Goal: Task Accomplishment & Management: Manage account settings

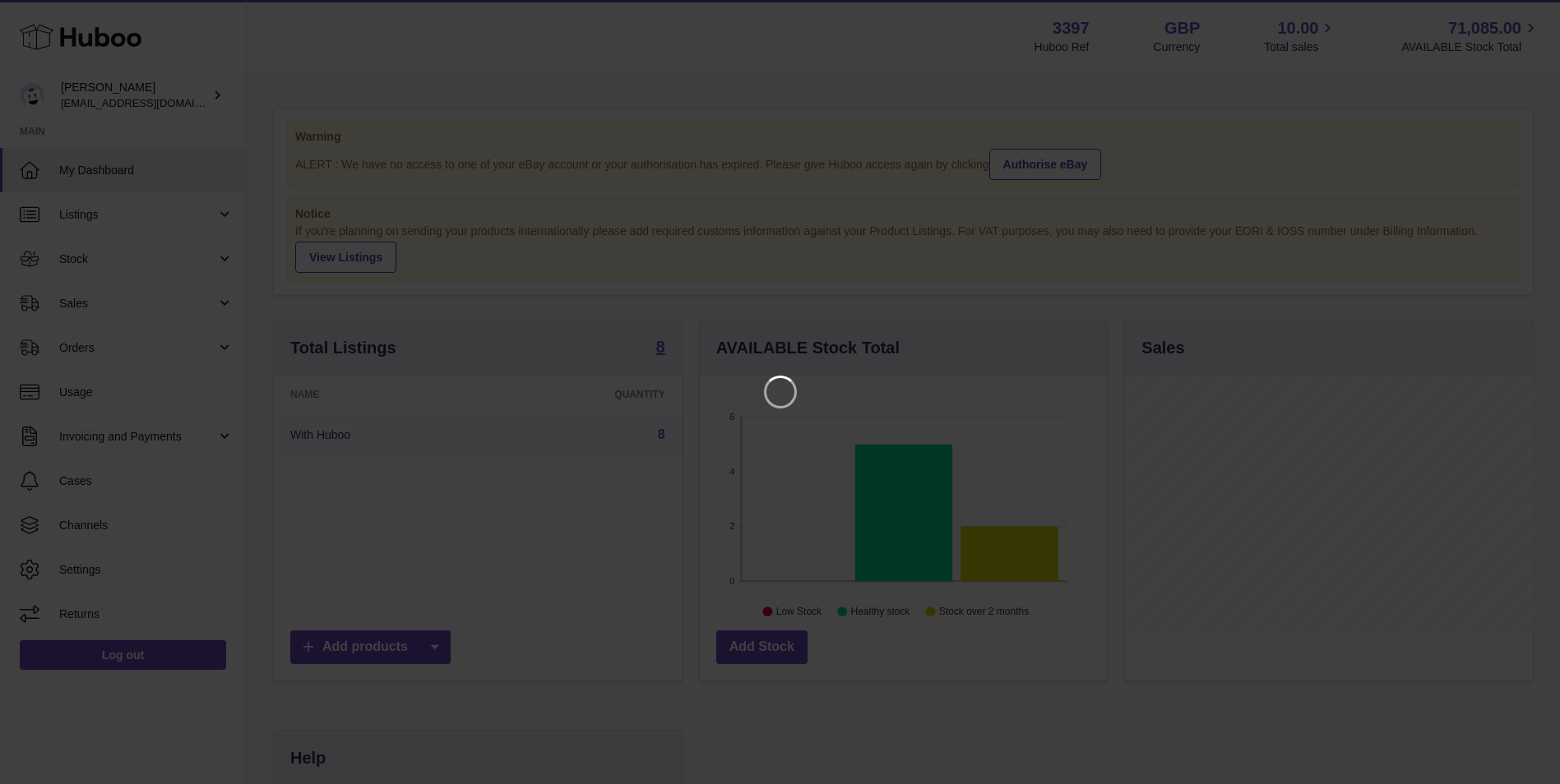
scroll to position [256, 411]
drag, startPoint x: 1532, startPoint y: 10, endPoint x: 1522, endPoint y: 42, distance: 33.5
click at [1532, 10] on icon "Close" at bounding box center [1530, 15] width 20 height 20
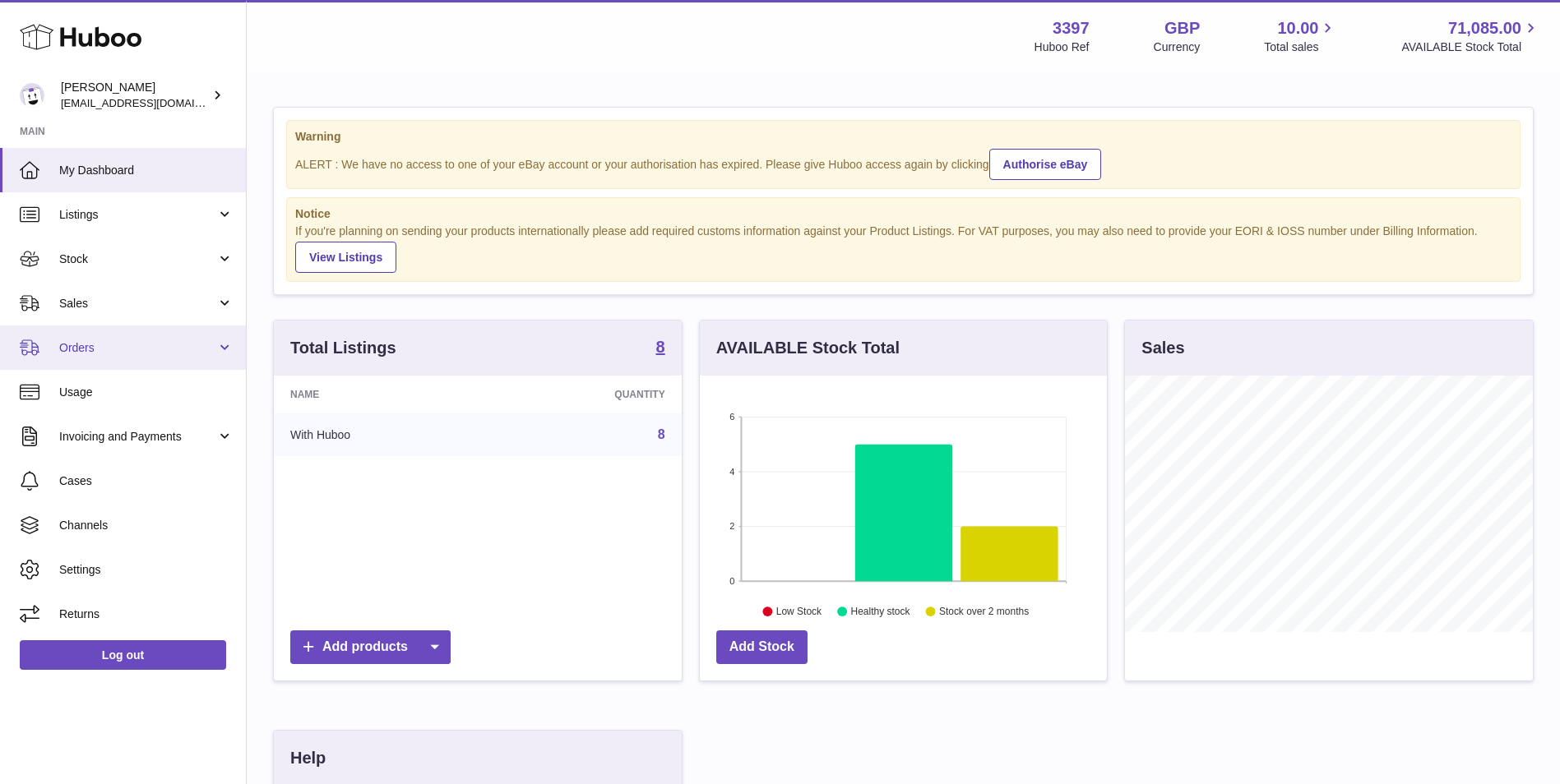
click at [114, 340] on span "Orders" at bounding box center [137, 348] width 157 height 16
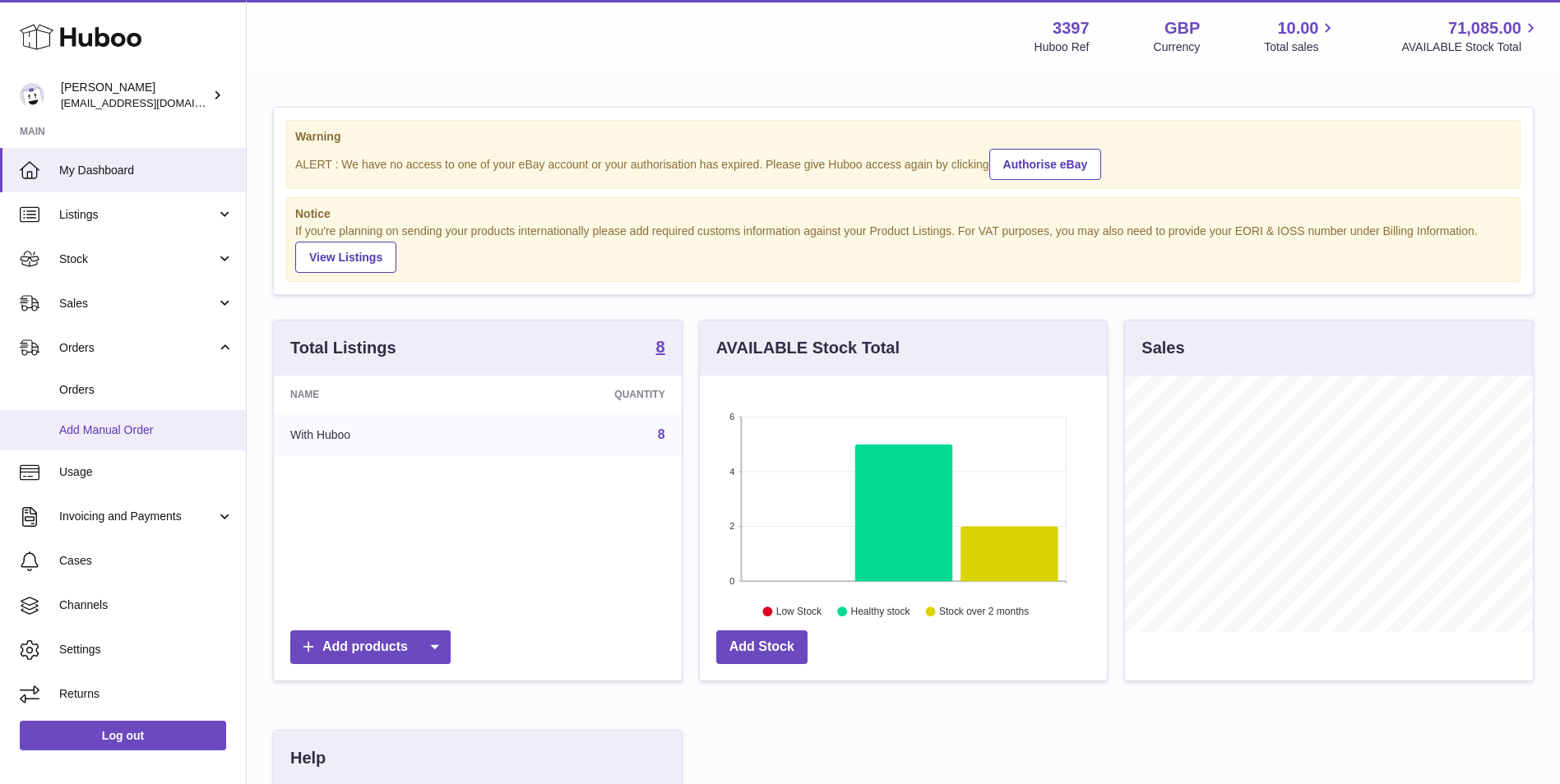
click at [110, 437] on span "Add Manual Order" at bounding box center [145, 430] width 174 height 16
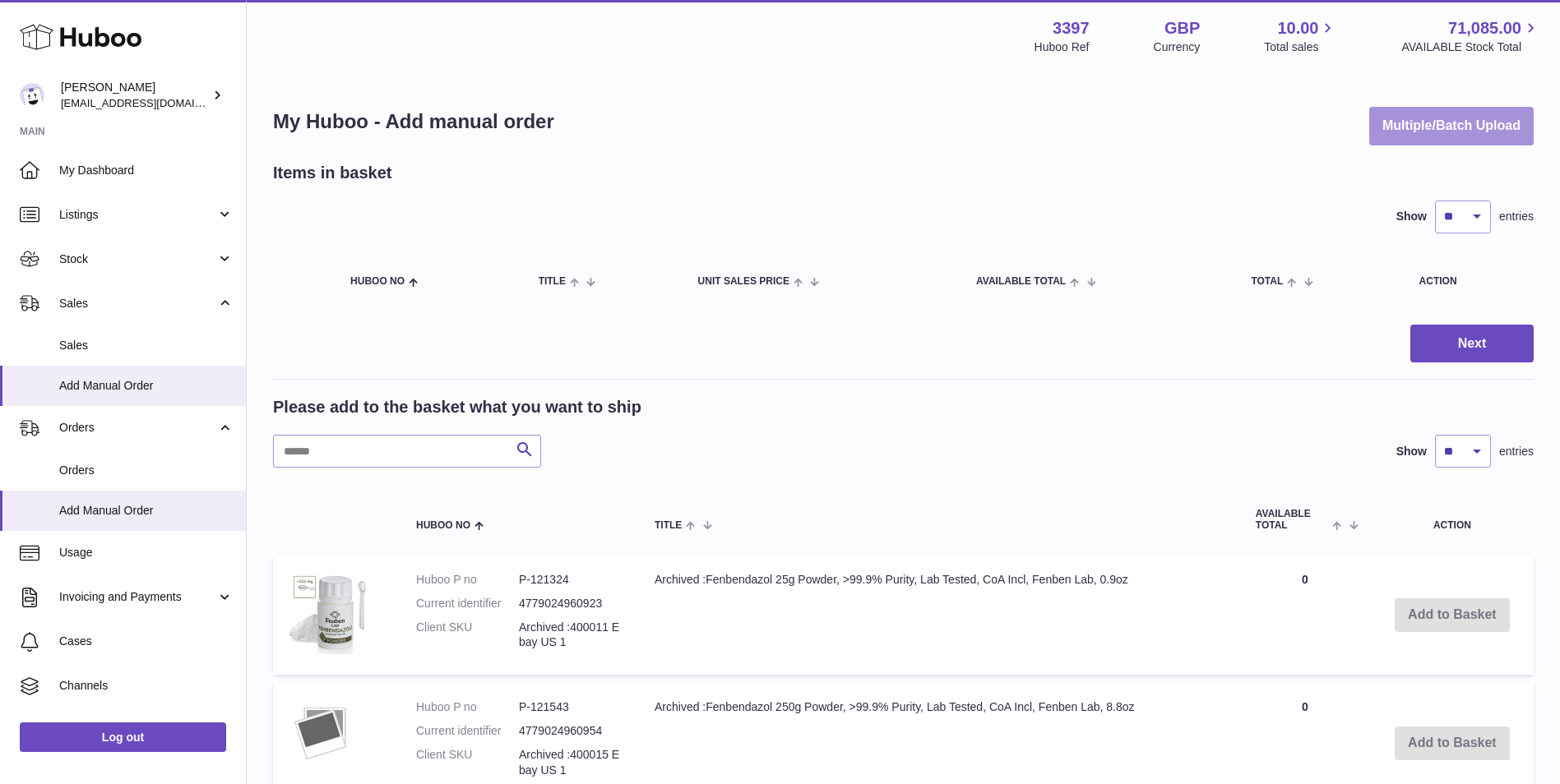
click at [1472, 137] on button "Multiple/Batch Upload" at bounding box center [1452, 126] width 164 height 39
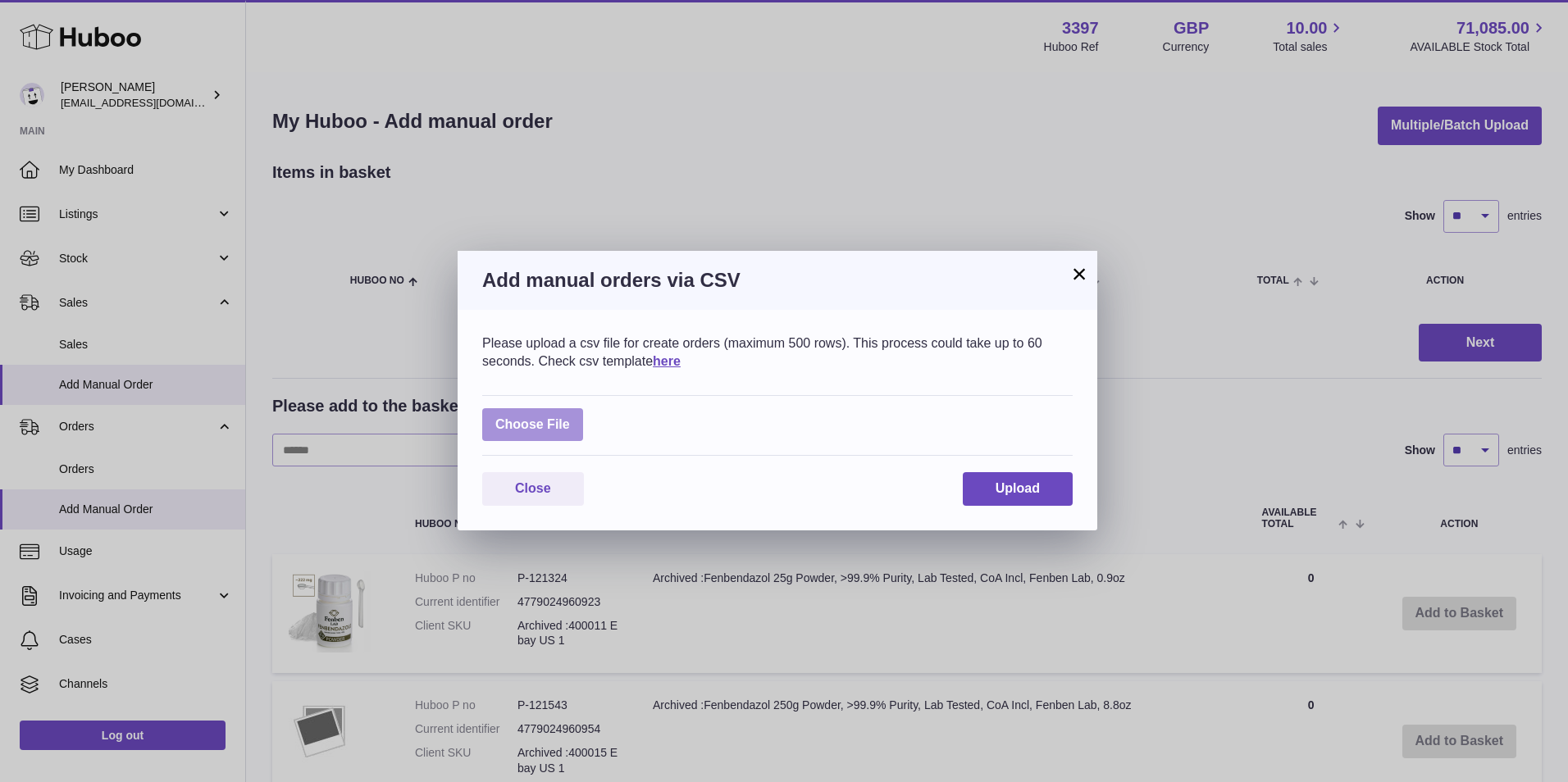
click at [566, 421] on label at bounding box center [532, 425] width 101 height 34
click at [570, 418] on input "file" at bounding box center [570, 417] width 1 height 1
type input "**********"
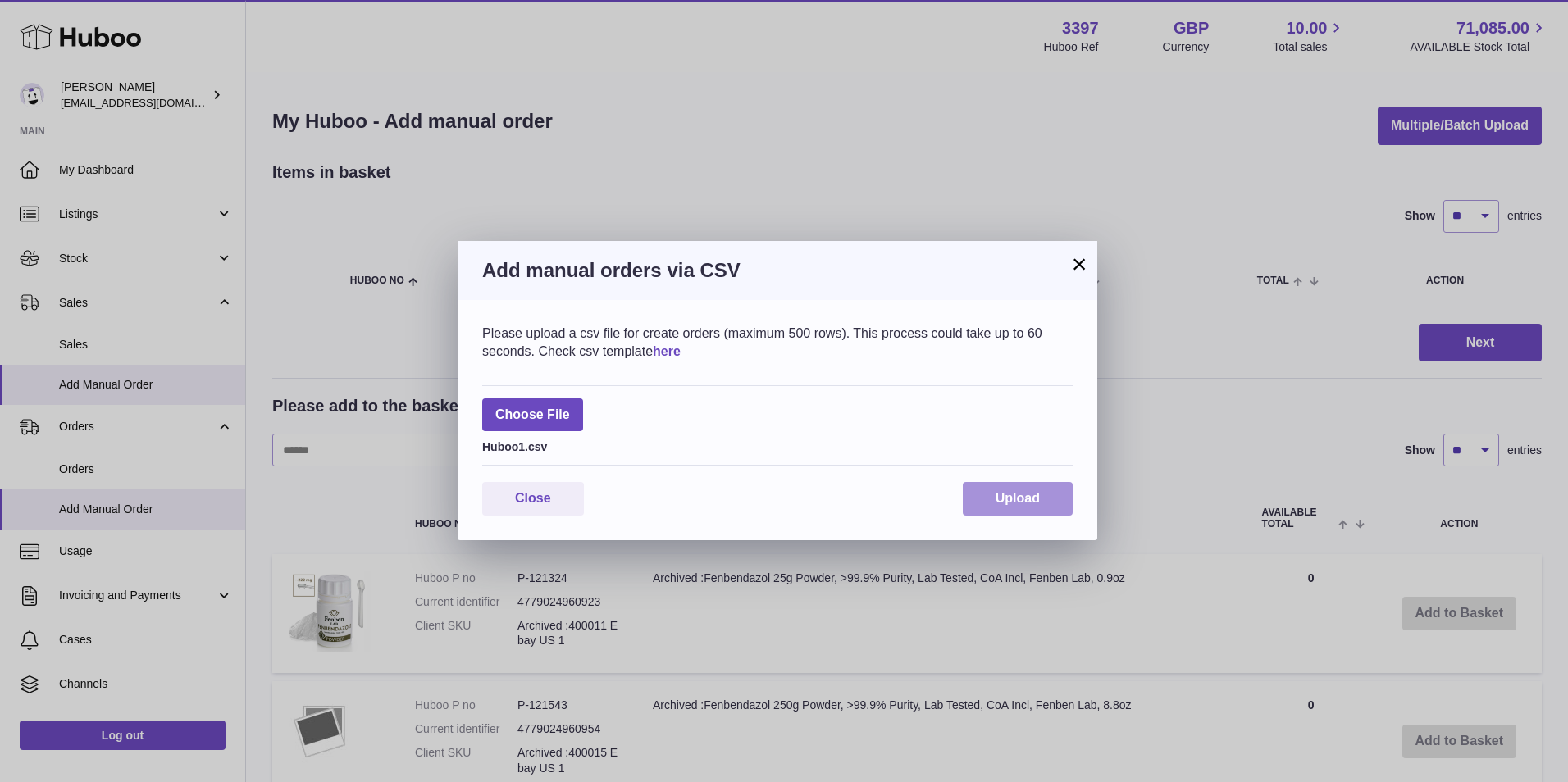
click at [1000, 504] on span "Upload" at bounding box center [1017, 498] width 44 height 14
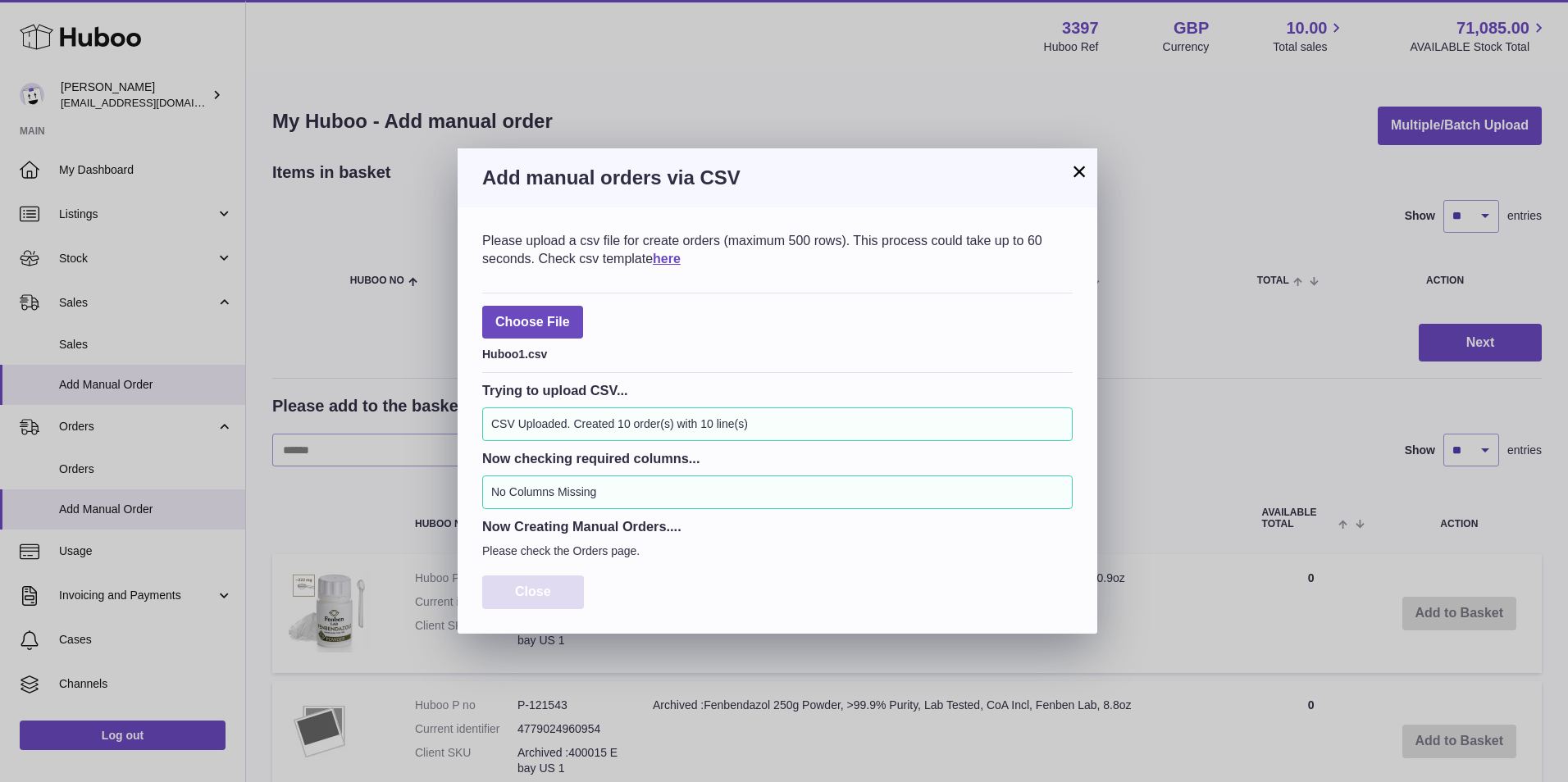
click at [532, 597] on span "Close" at bounding box center [533, 591] width 36 height 14
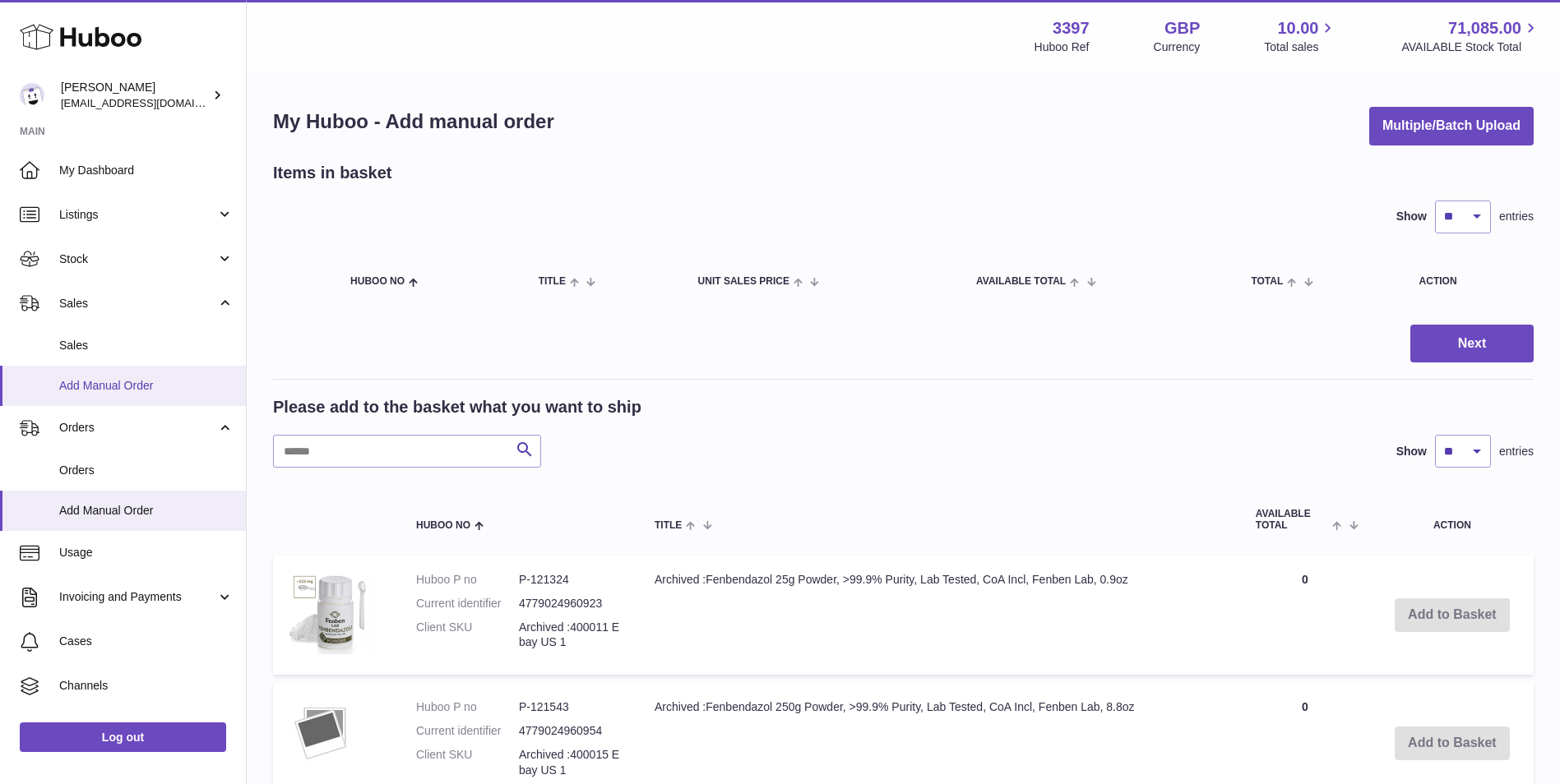
drag, startPoint x: 61, startPoint y: 351, endPoint x: 87, endPoint y: 367, distance: 30.5
click at [61, 351] on span "Sales" at bounding box center [145, 346] width 174 height 16
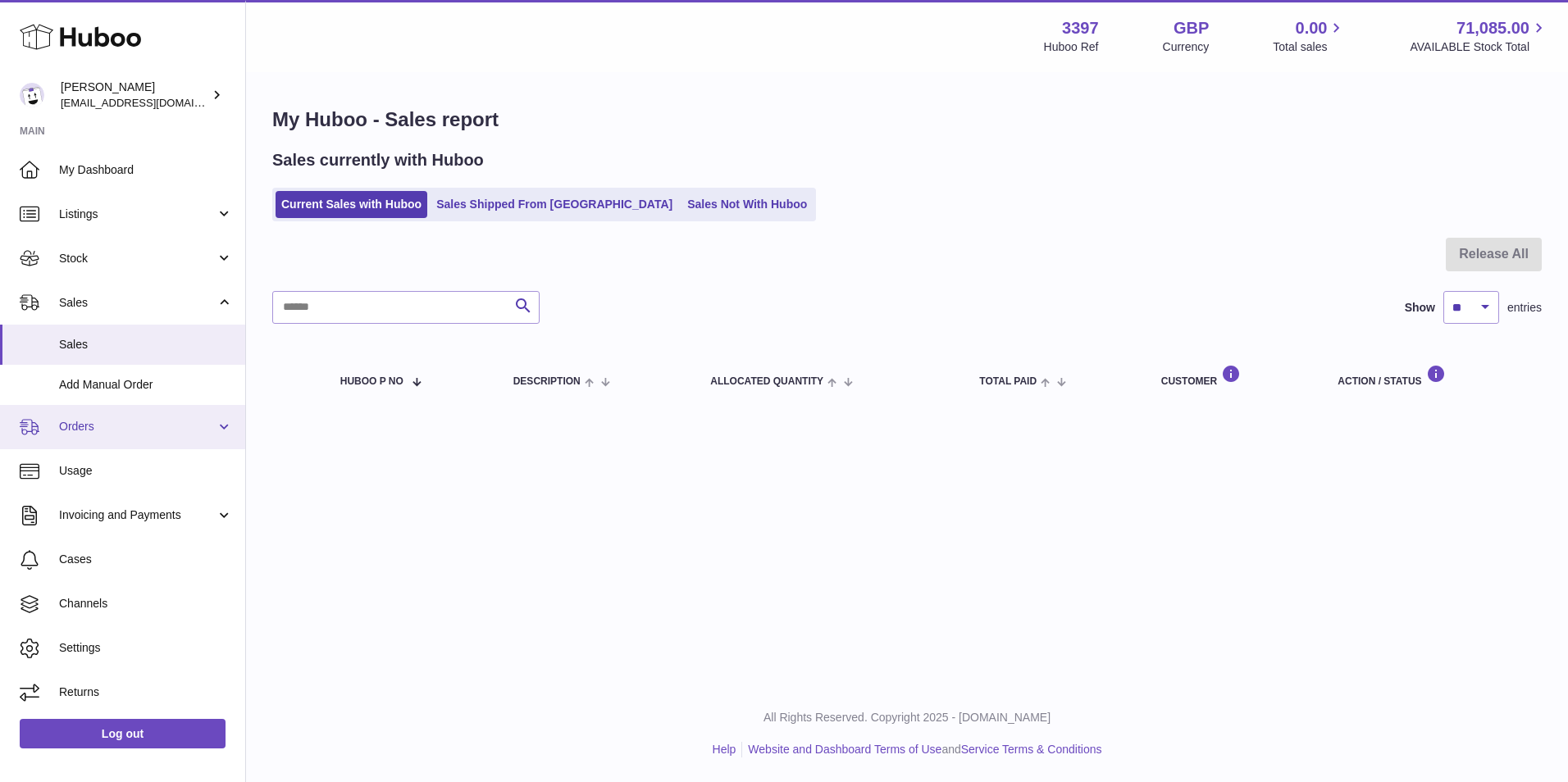
click at [82, 436] on link "Orders" at bounding box center [123, 426] width 245 height 44
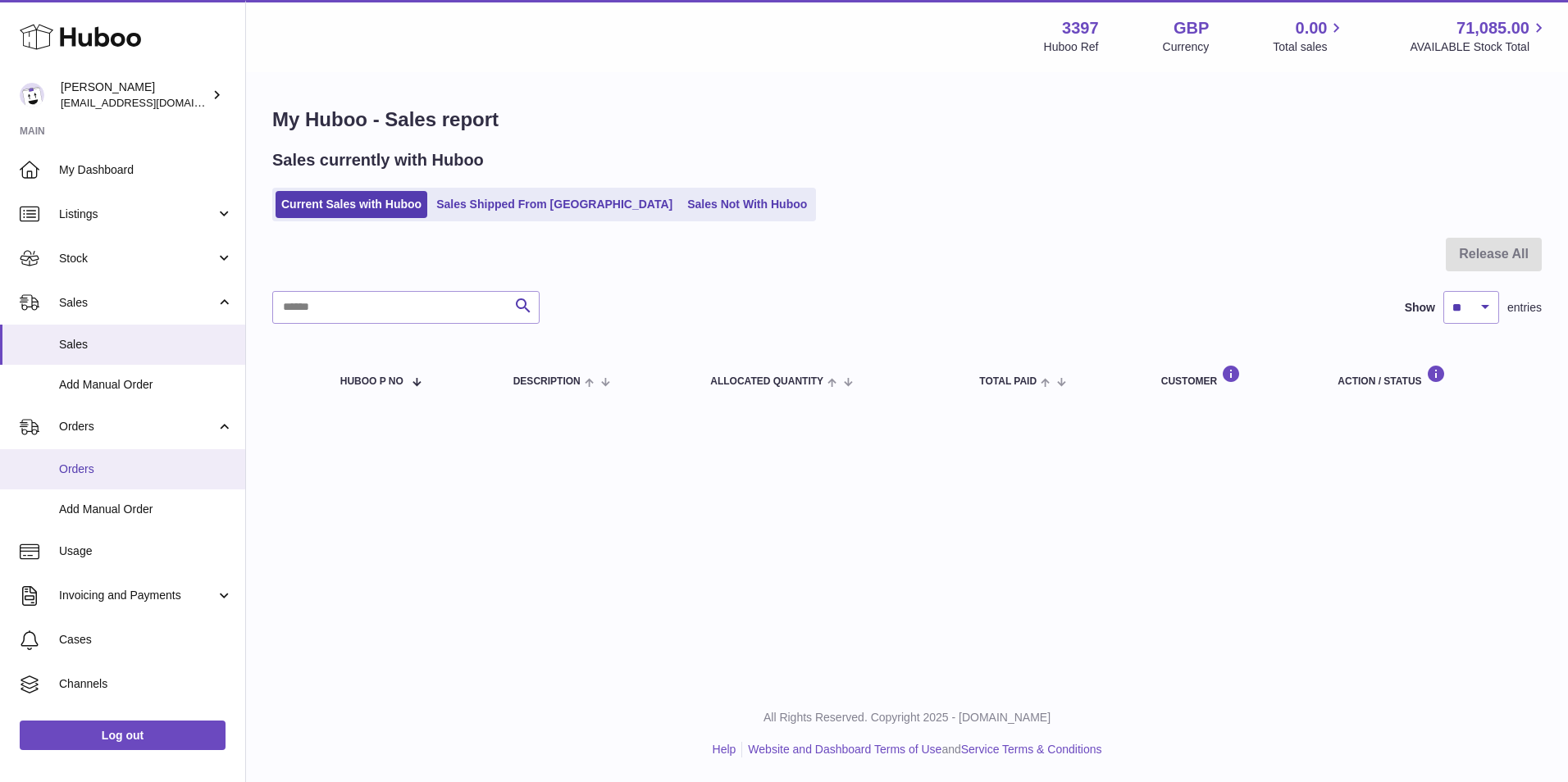
click at [77, 470] on span "Orders" at bounding box center [145, 470] width 173 height 16
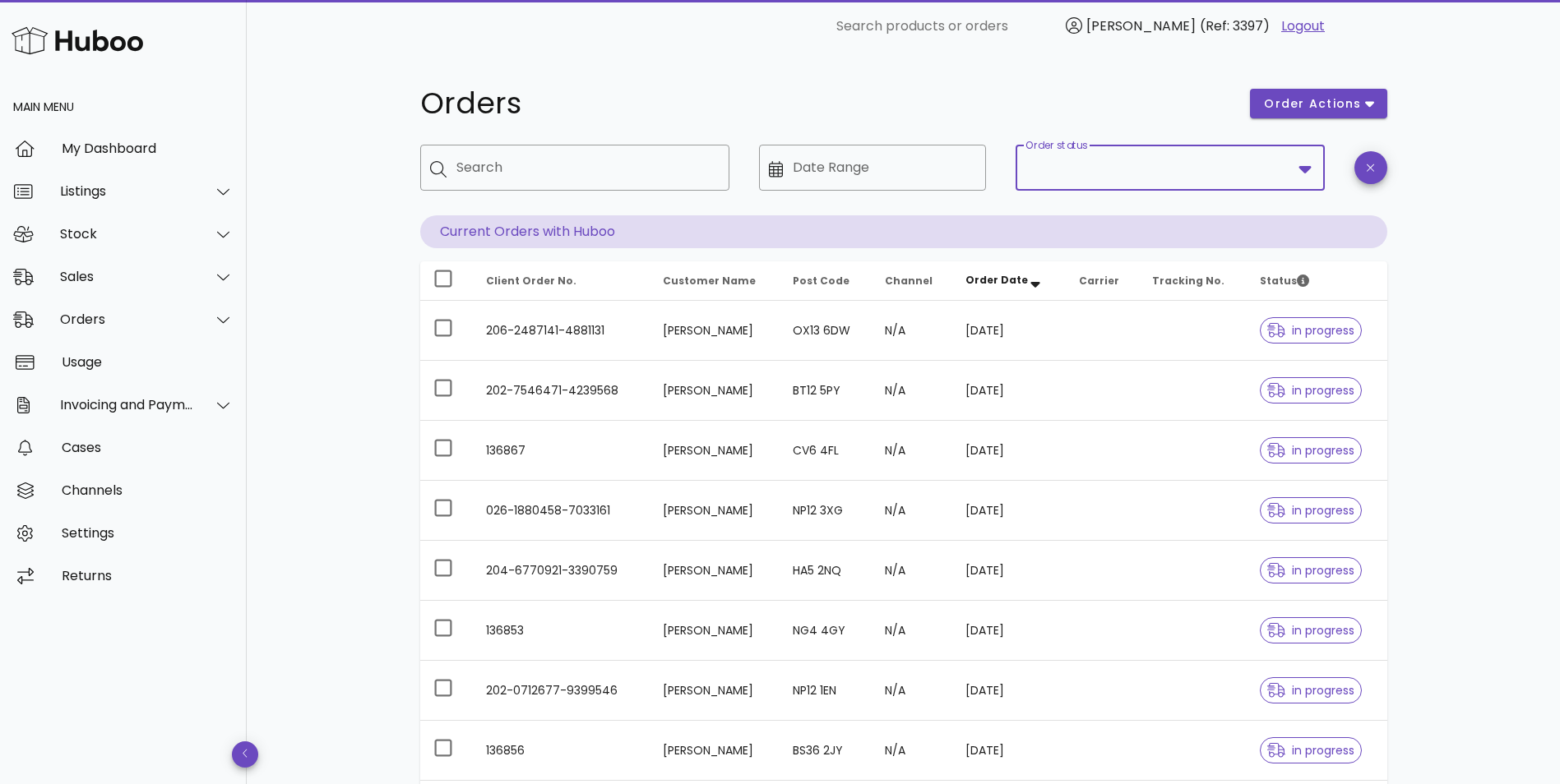
click at [1162, 167] on input "Order status" at bounding box center [1159, 168] width 267 height 26
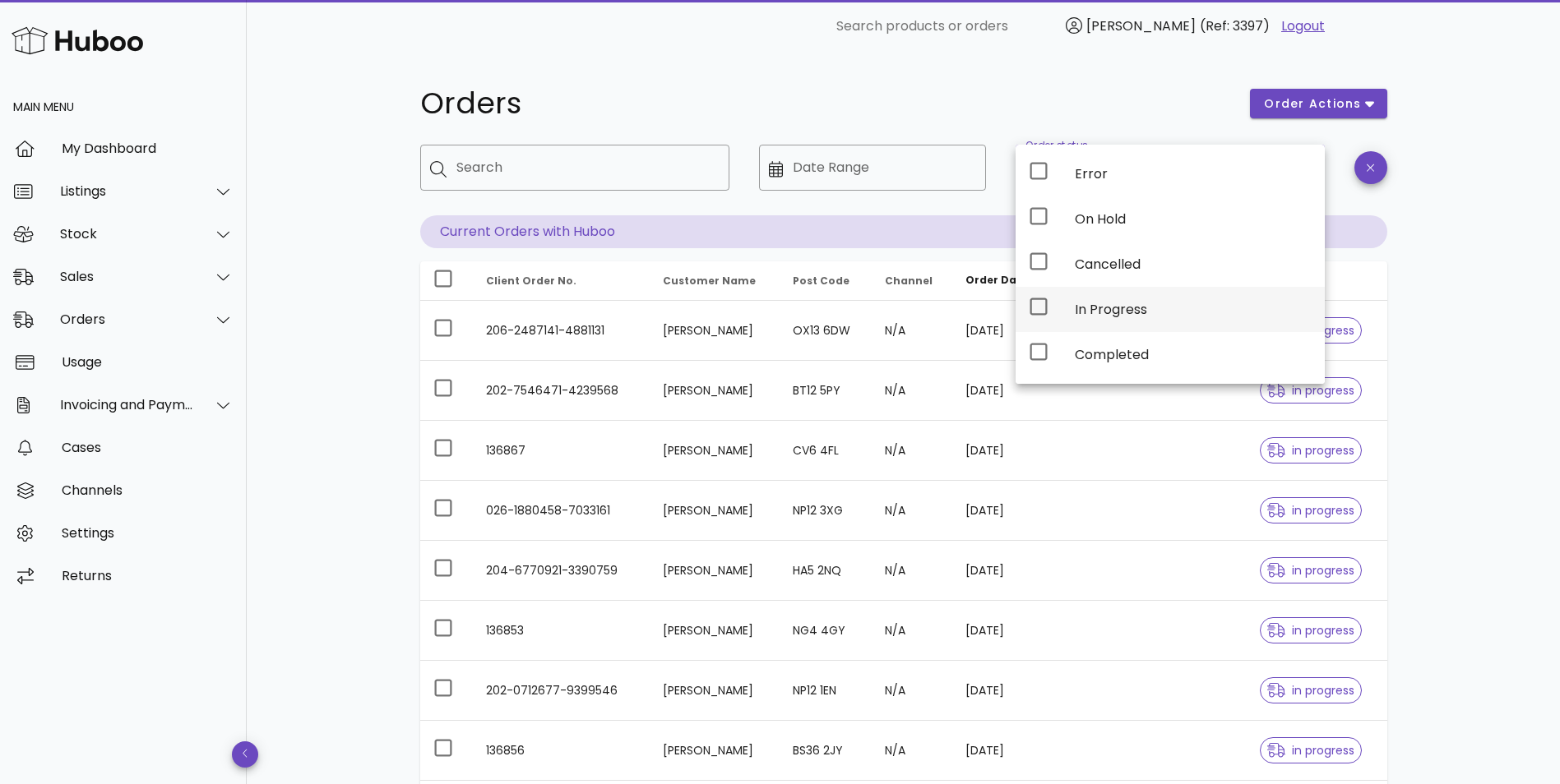
click at [1117, 308] on div "In Progress" at bounding box center [1194, 310] width 237 height 16
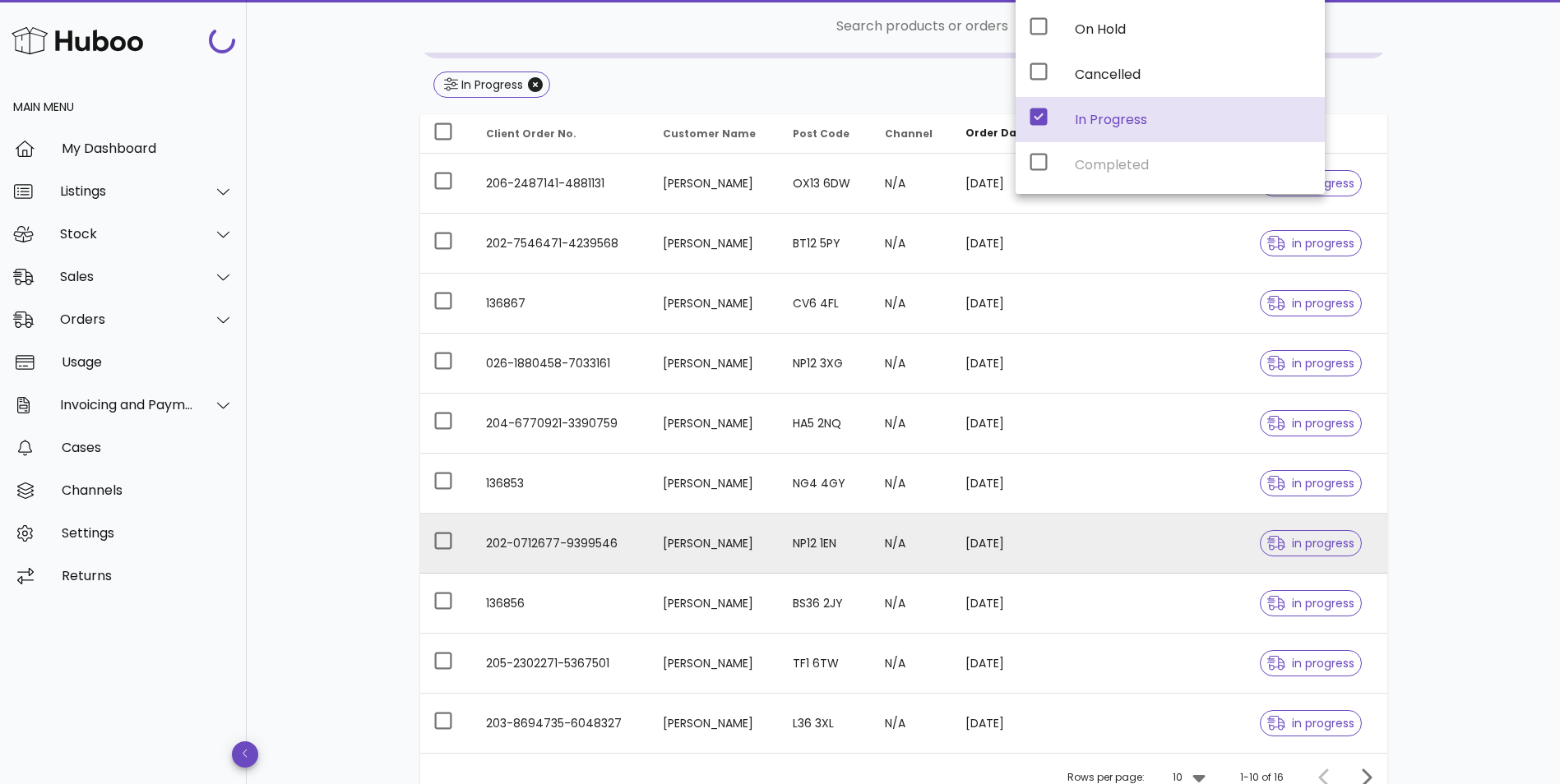
scroll to position [340, 0]
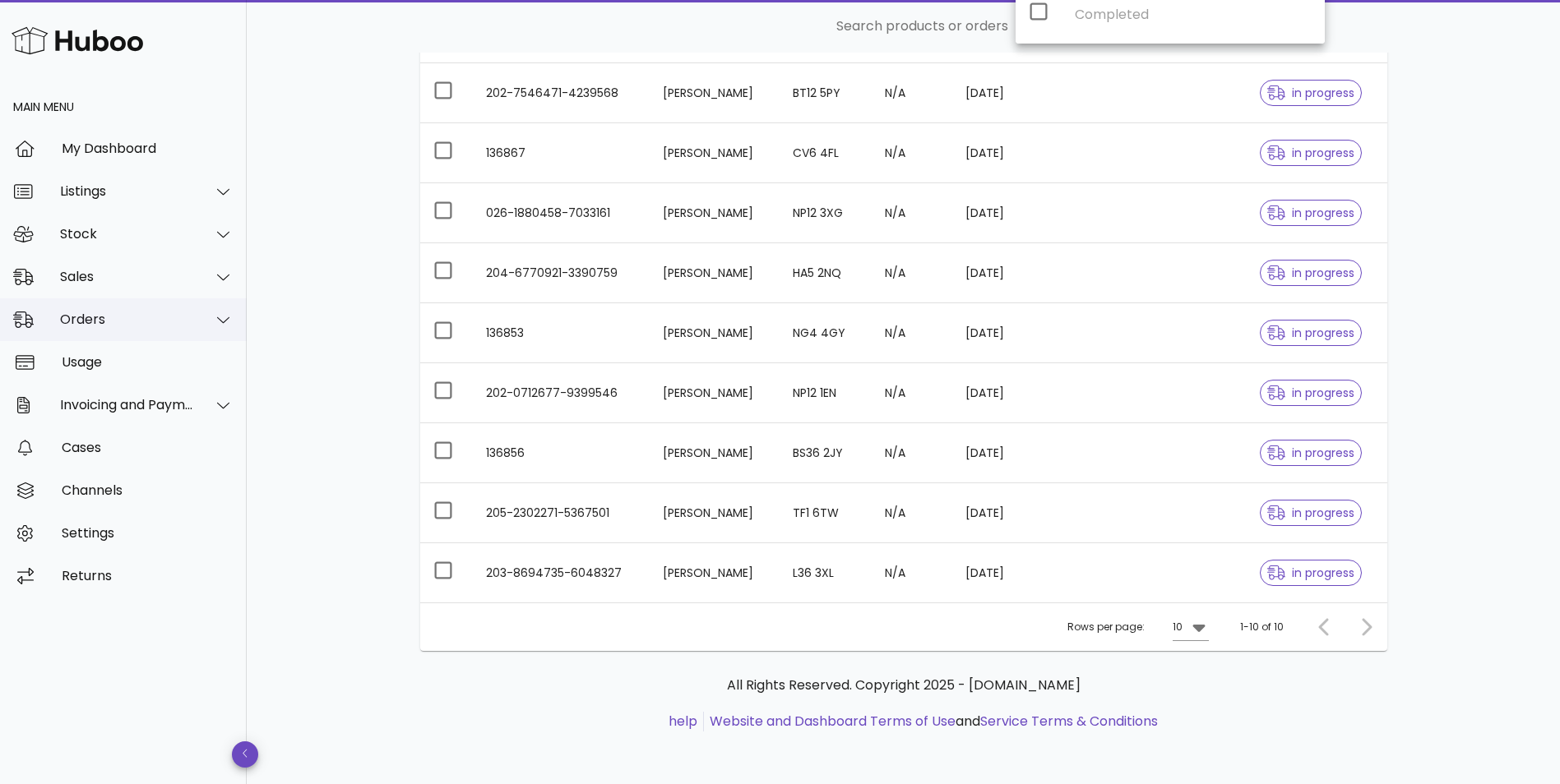
drag, startPoint x: 86, startPoint y: 313, endPoint x: 89, endPoint y: 323, distance: 10.4
click at [86, 313] on div "Orders" at bounding box center [126, 319] width 134 height 16
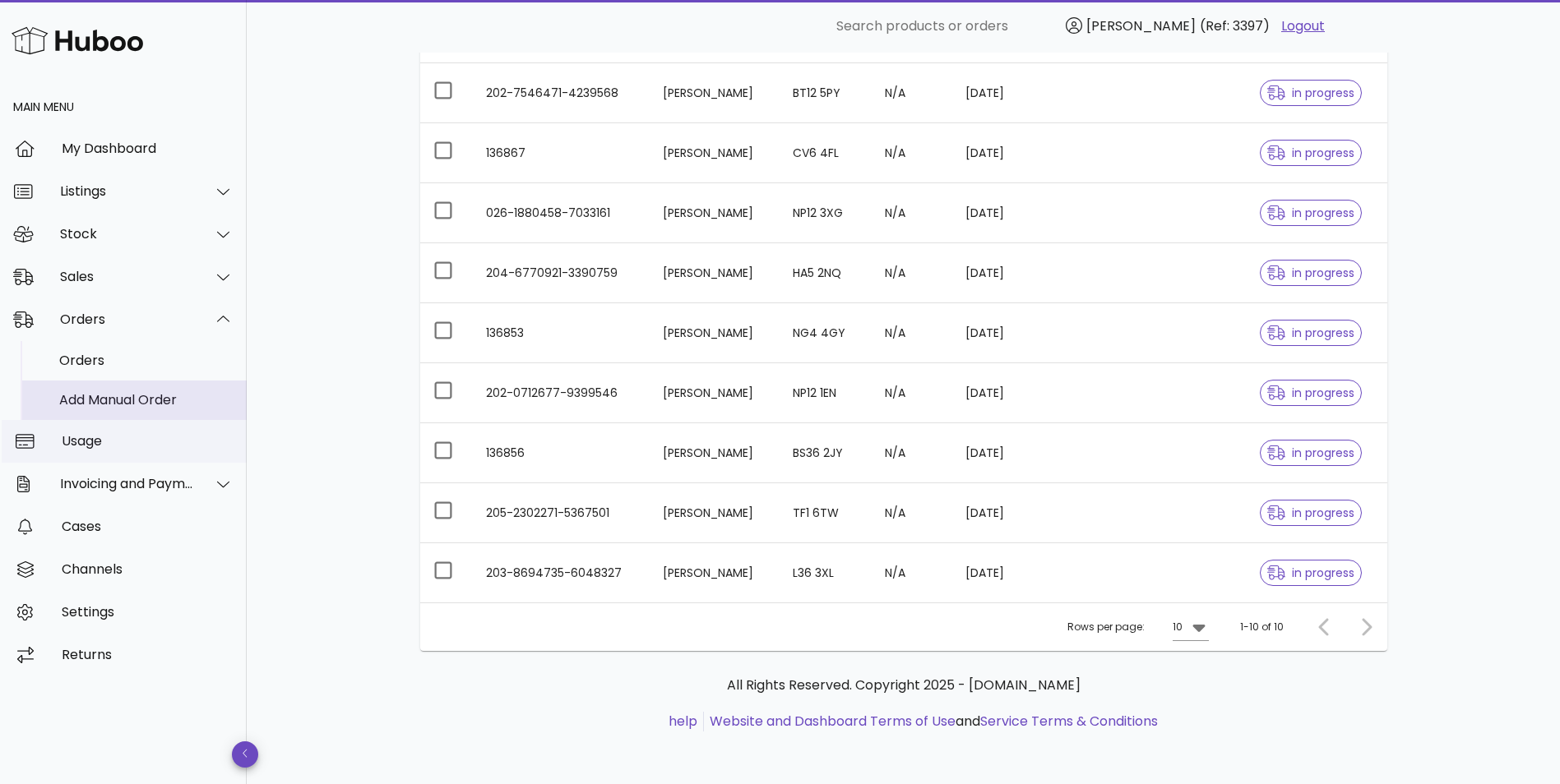
drag, startPoint x: 95, startPoint y: 393, endPoint x: 210, endPoint y: 445, distance: 126.2
click at [95, 394] on div "Add Manual Order" at bounding box center [145, 400] width 174 height 16
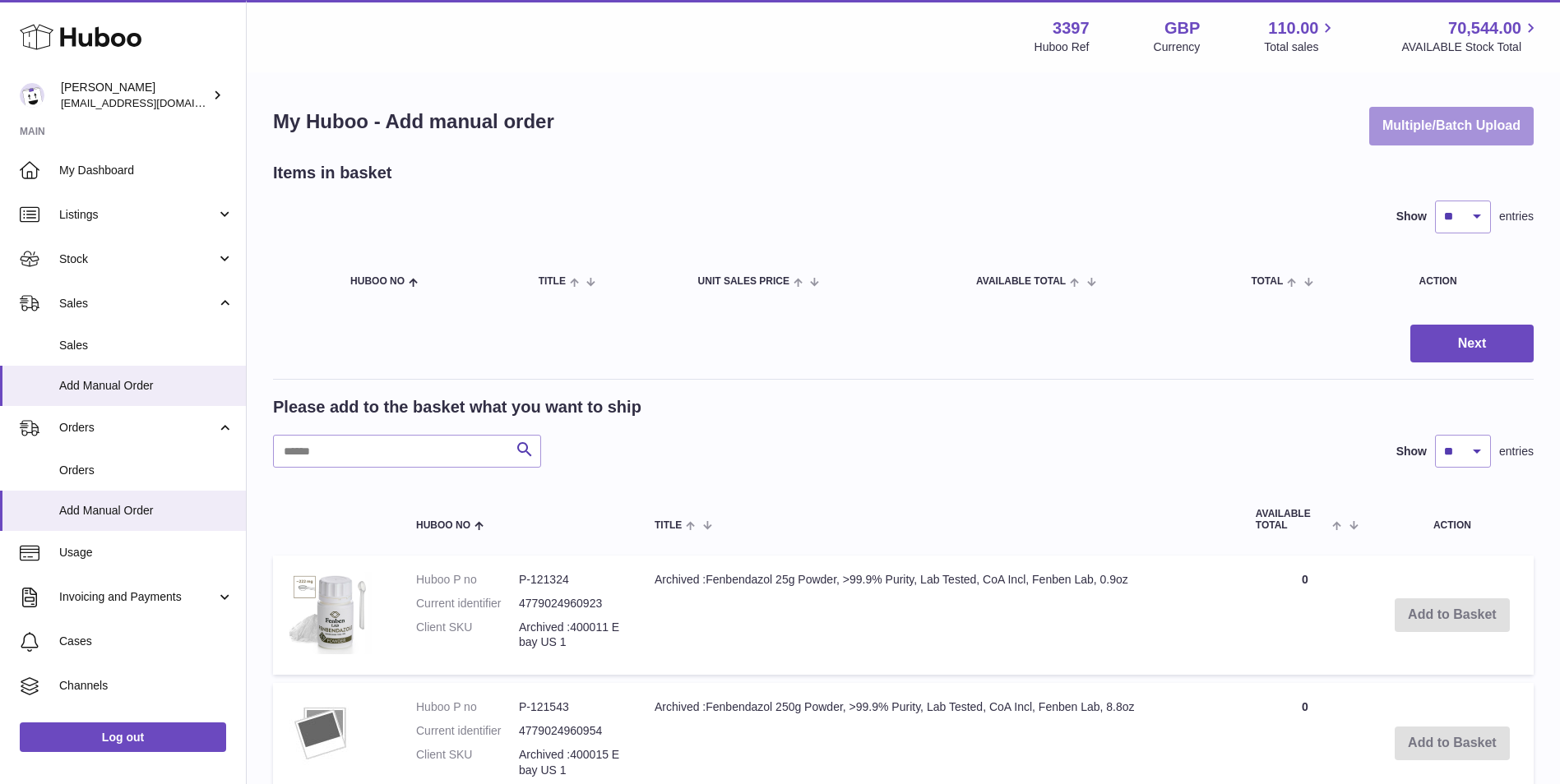
click at [1427, 123] on button "Multiple/Batch Upload" at bounding box center [1452, 126] width 164 height 39
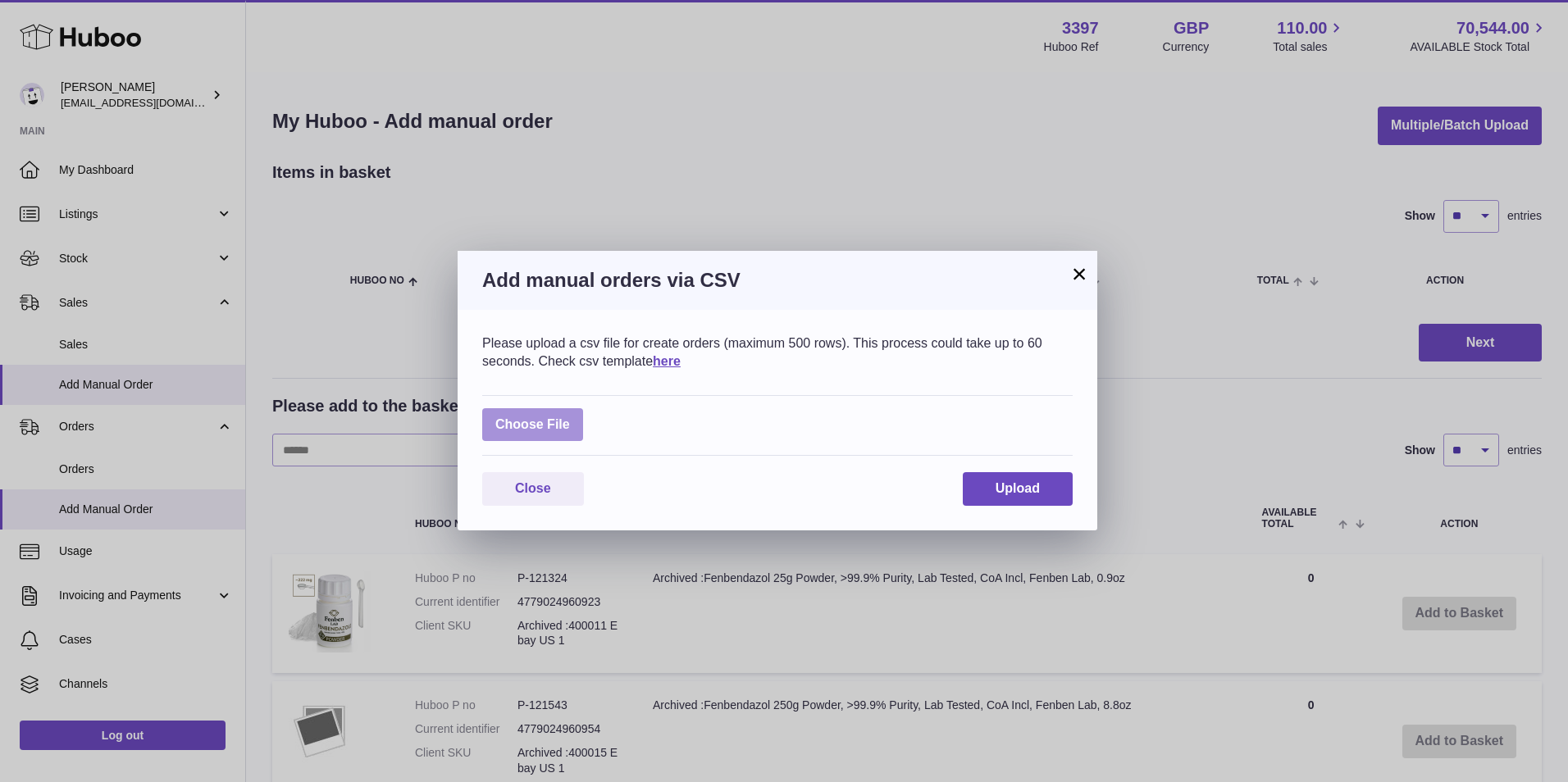
click at [522, 416] on label at bounding box center [532, 425] width 101 height 34
click at [570, 417] on input "file" at bounding box center [570, 417] width 1 height 1
type input "**********"
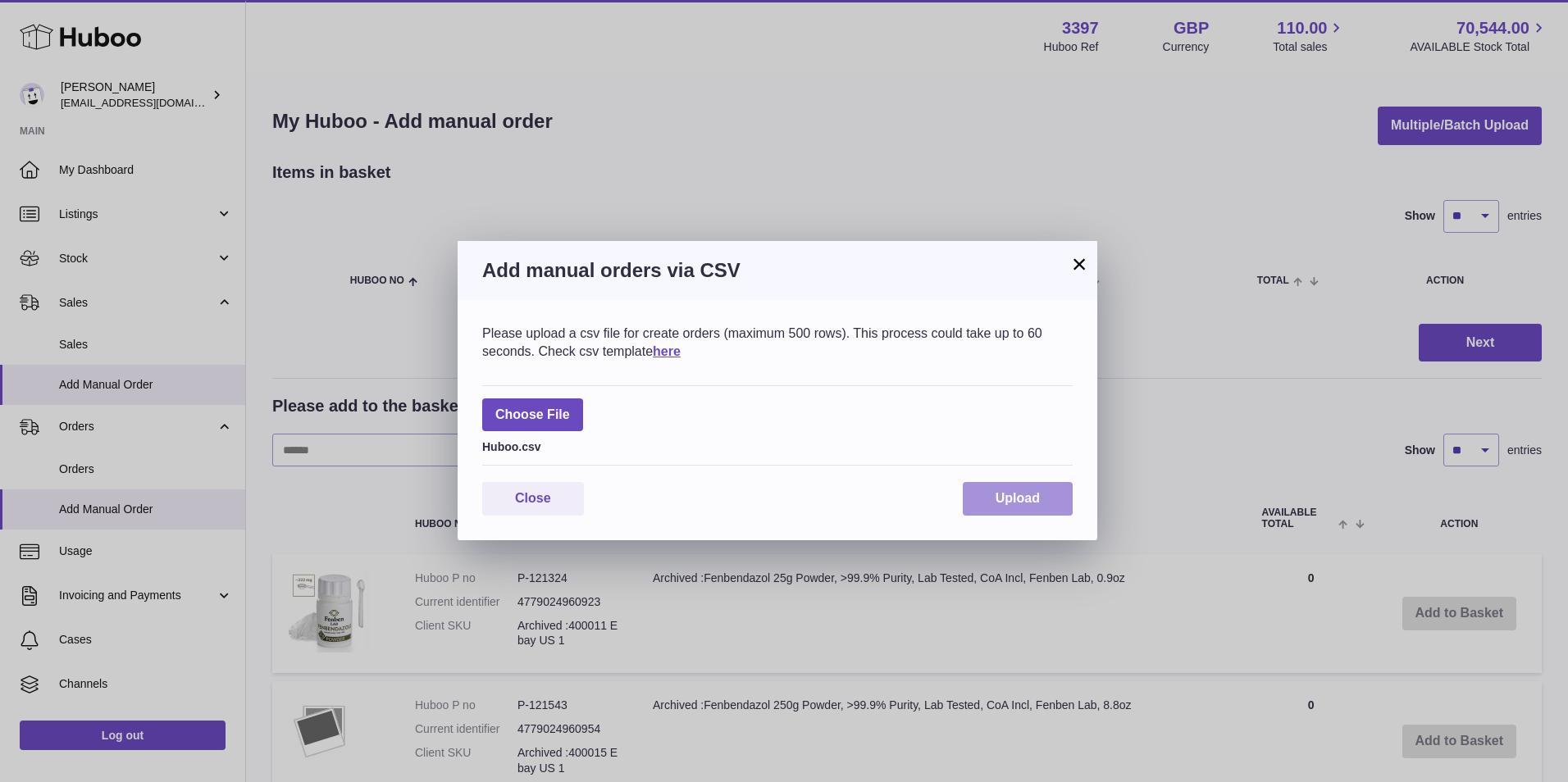
click at [1044, 487] on button "Upload" at bounding box center [1017, 499] width 110 height 34
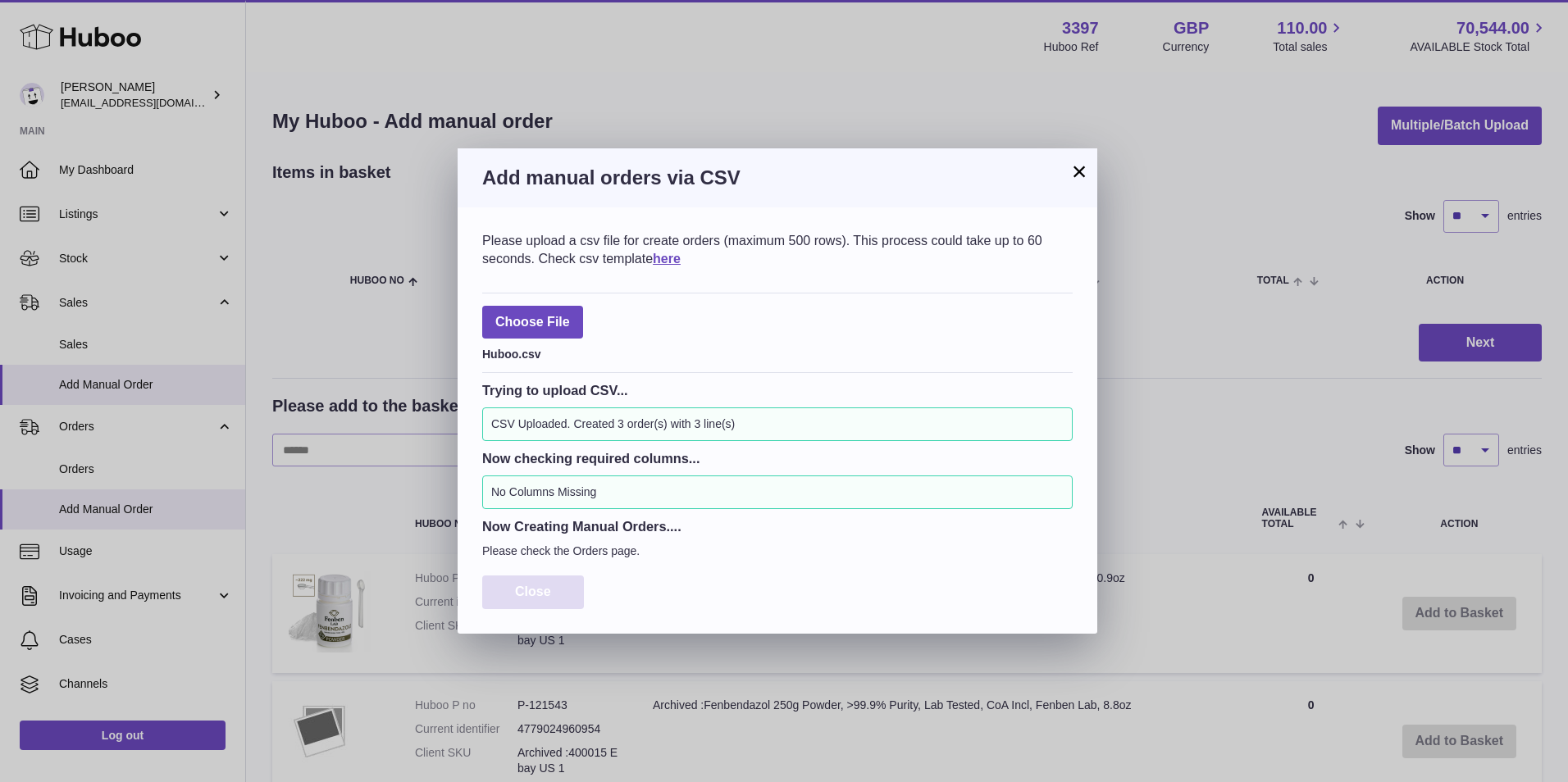
click at [526, 584] on button "Close" at bounding box center [533, 592] width 102 height 34
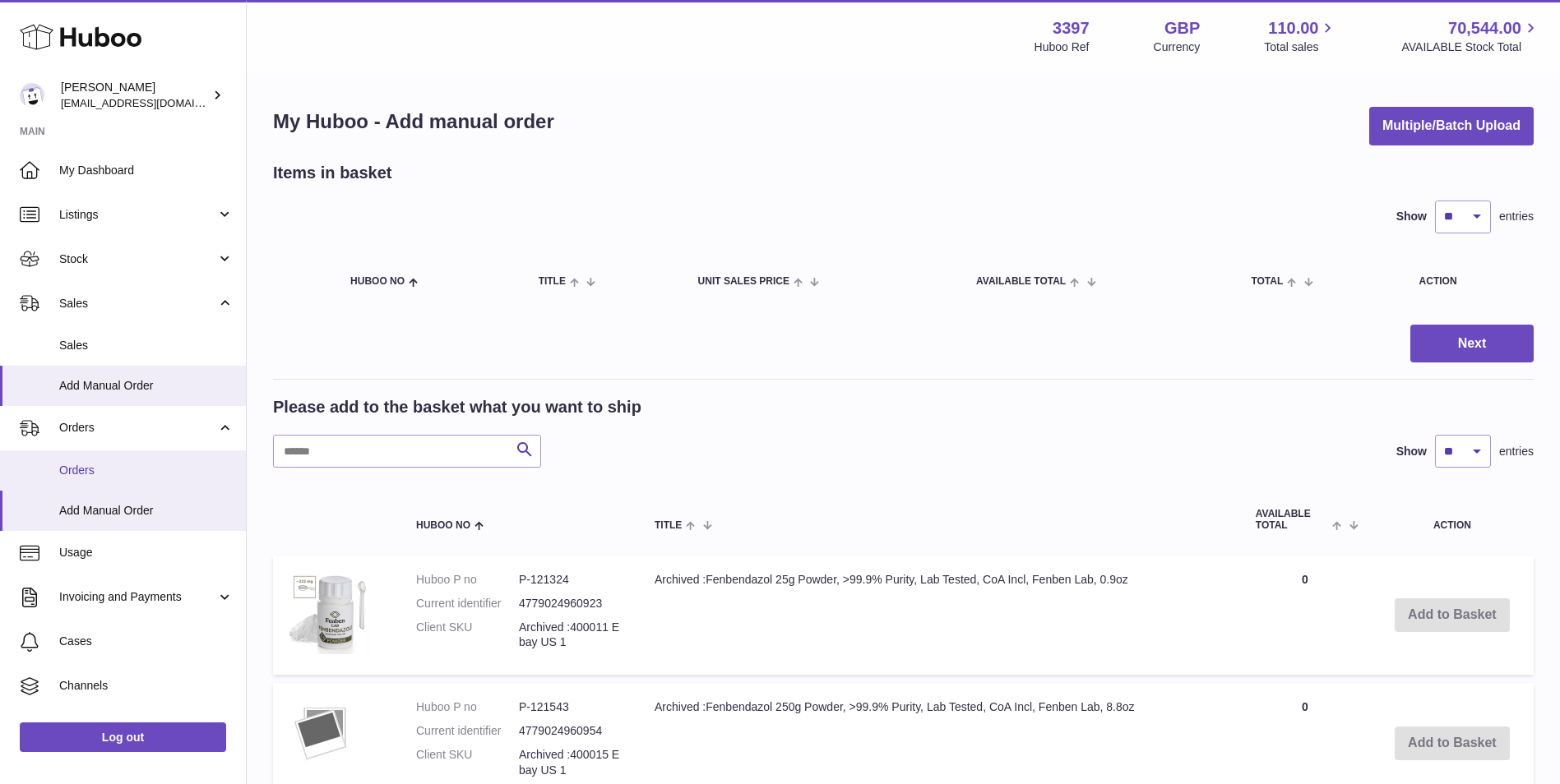
drag, startPoint x: 87, startPoint y: 472, endPoint x: 101, endPoint y: 475, distance: 14.3
click at [87, 472] on span "Orders" at bounding box center [145, 471] width 174 height 16
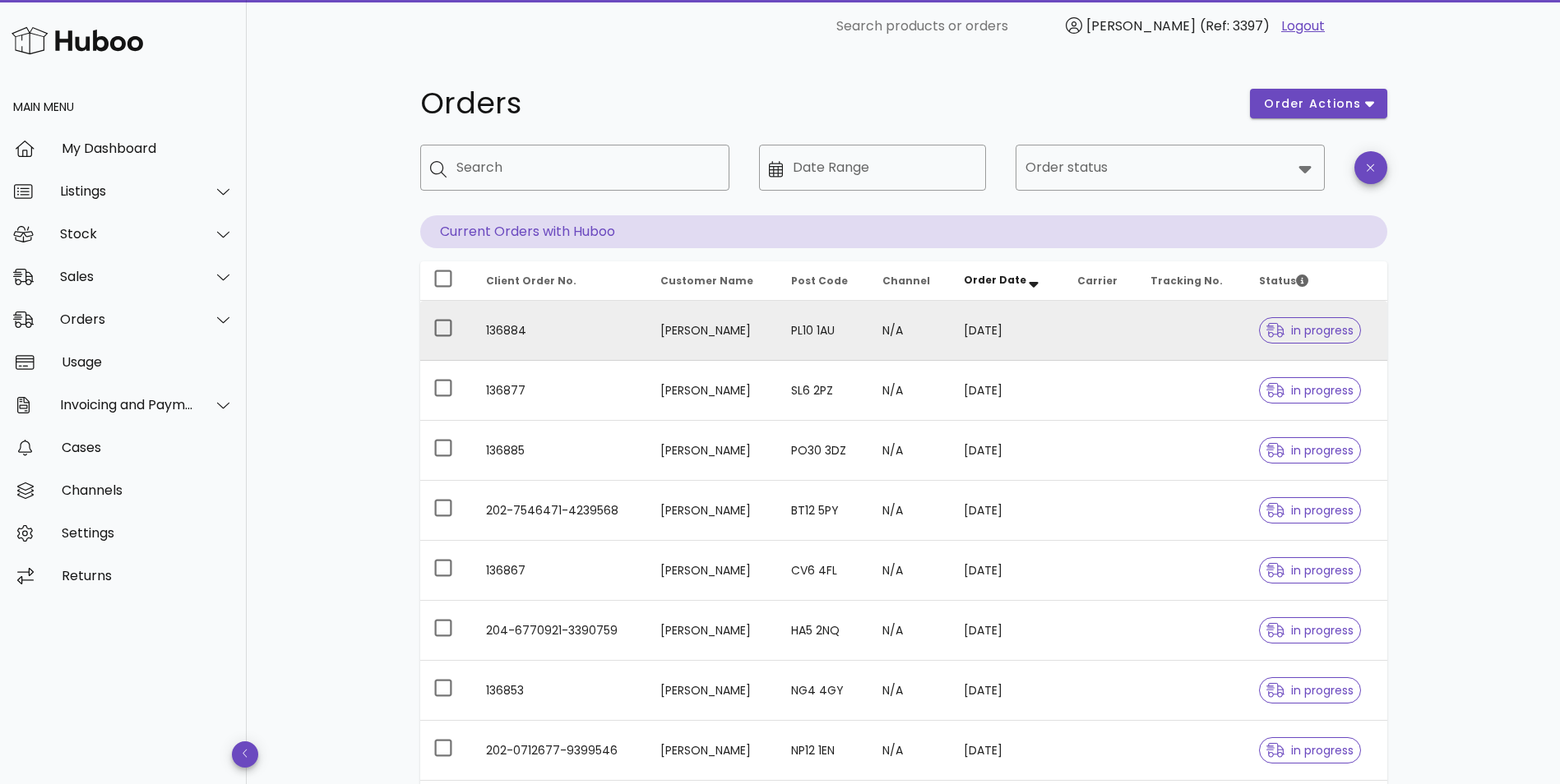
click at [682, 327] on td "[PERSON_NAME]" at bounding box center [712, 331] width 131 height 60
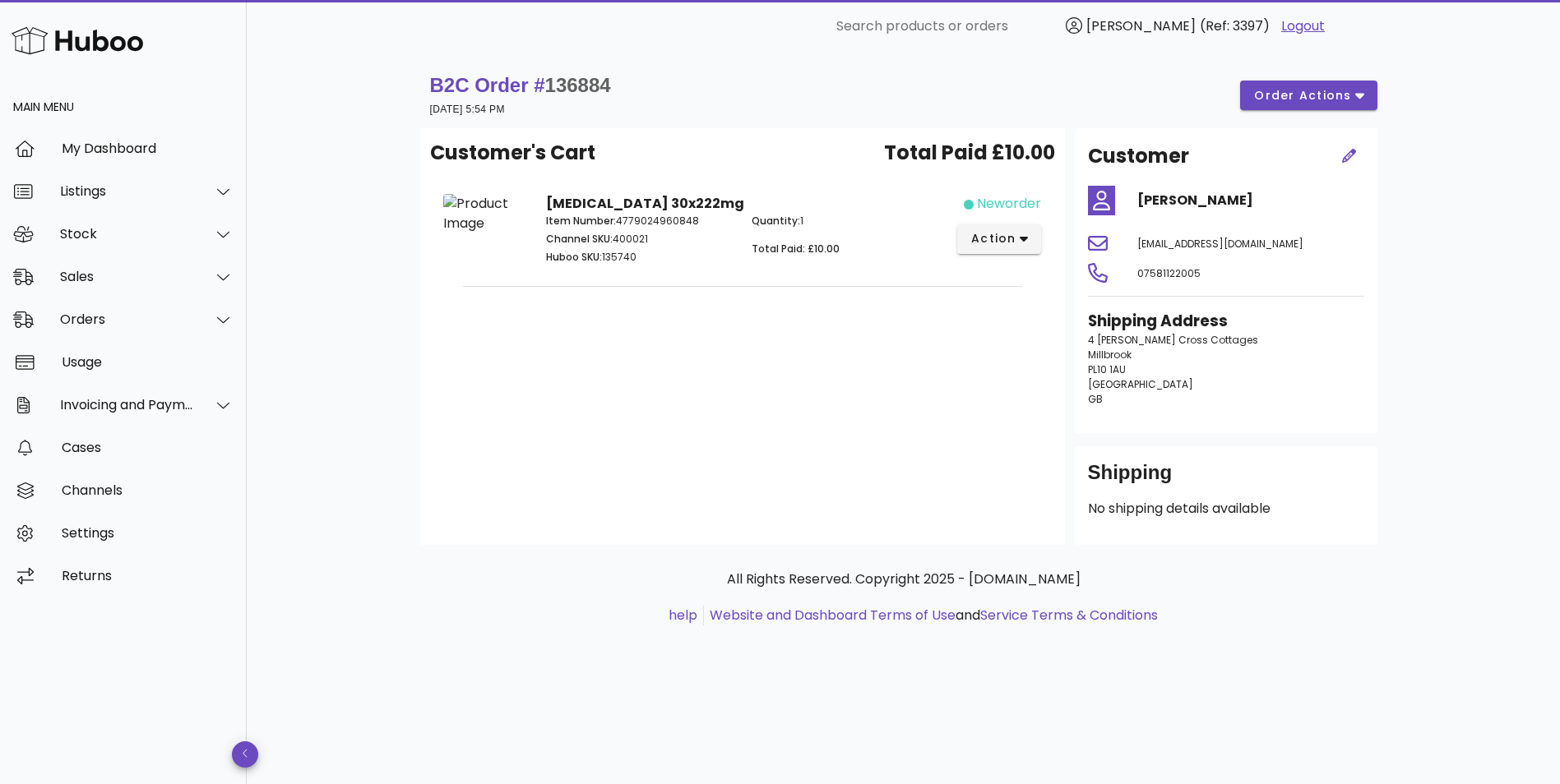
click at [591, 82] on span "136884" at bounding box center [578, 86] width 66 height 22
copy span "136884"
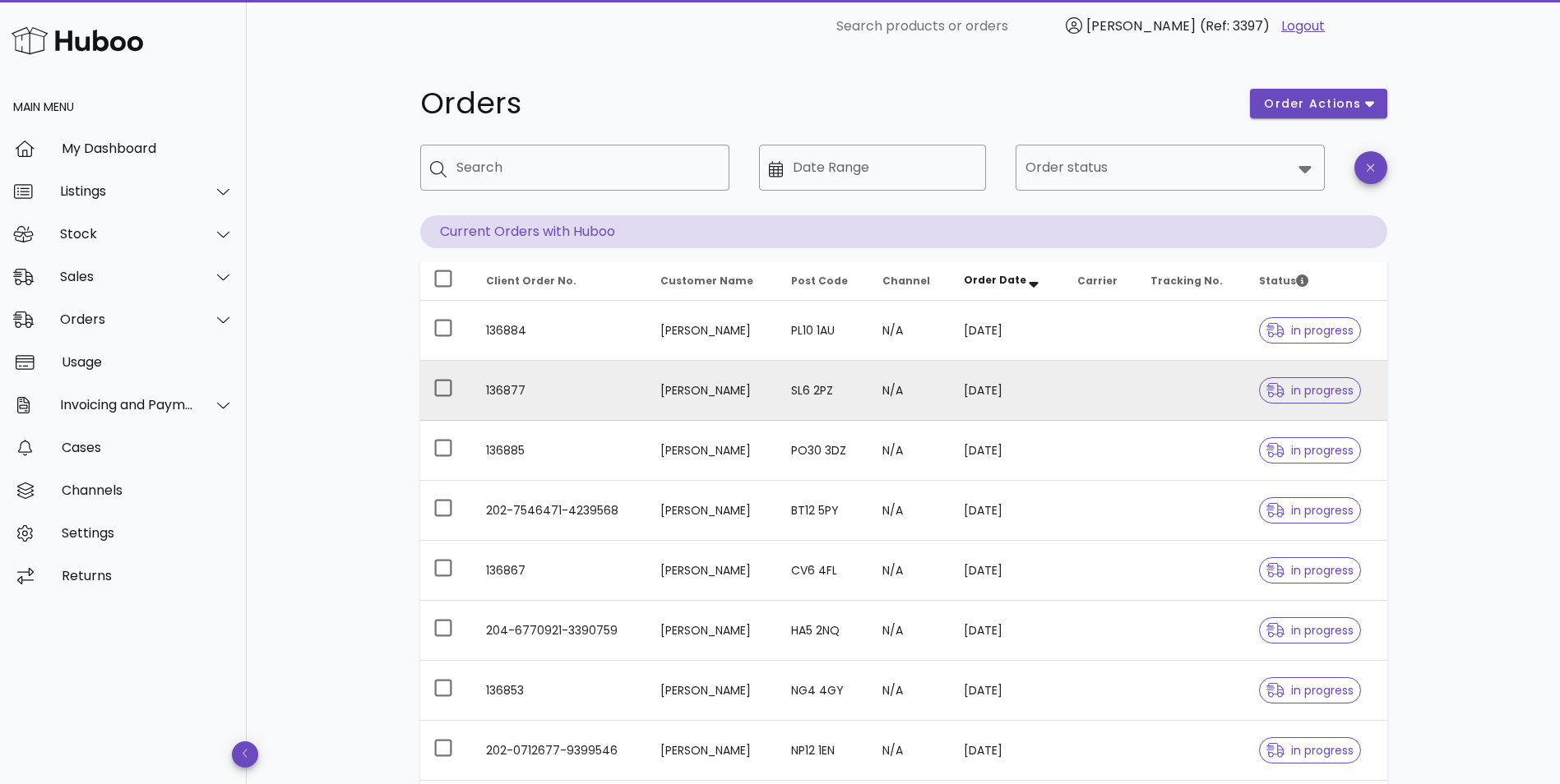
click at [536, 396] on td "136877" at bounding box center [559, 390] width 174 height 60
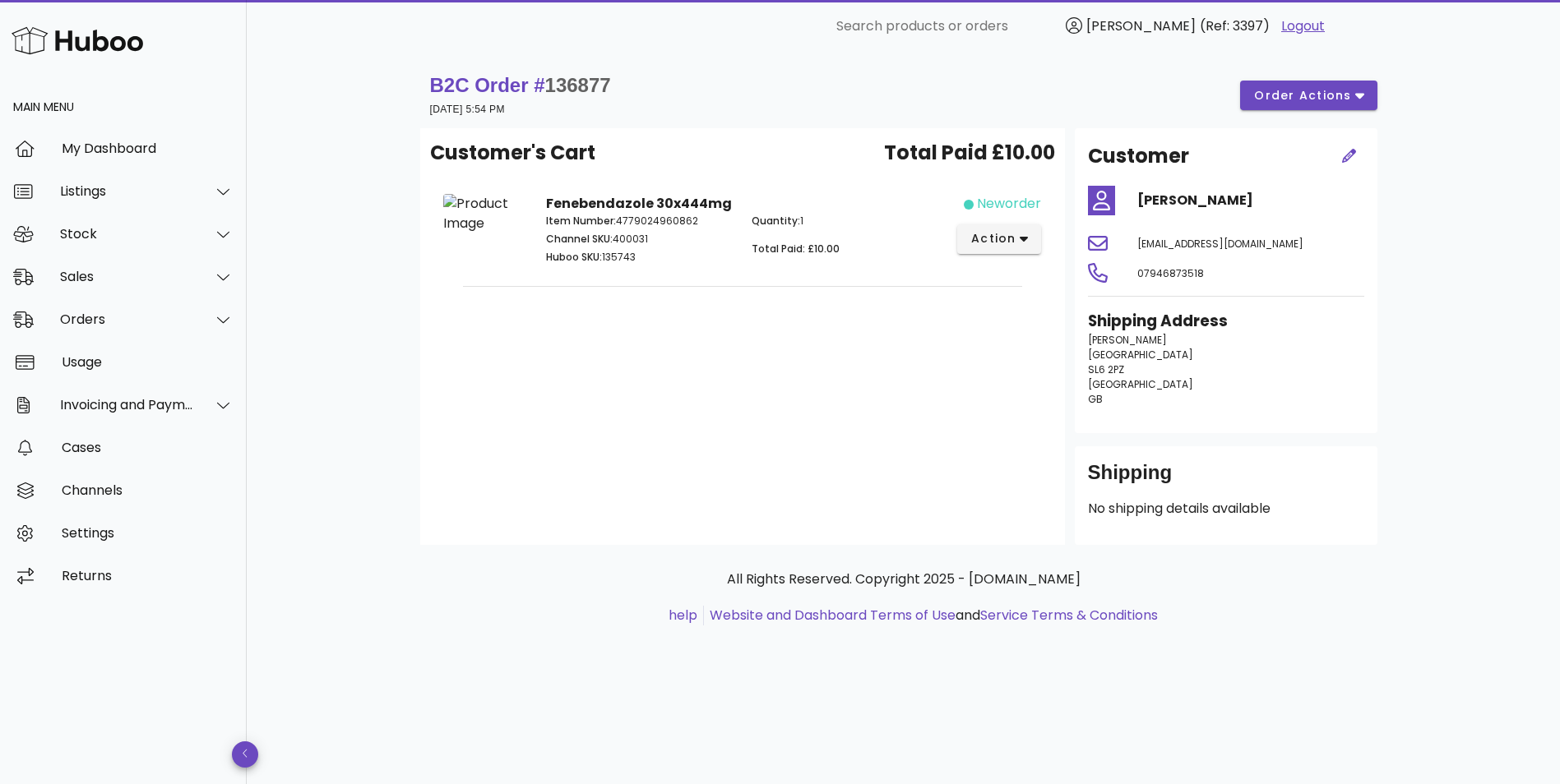
click at [574, 81] on span "136877" at bounding box center [578, 86] width 66 height 22
copy span "136877"
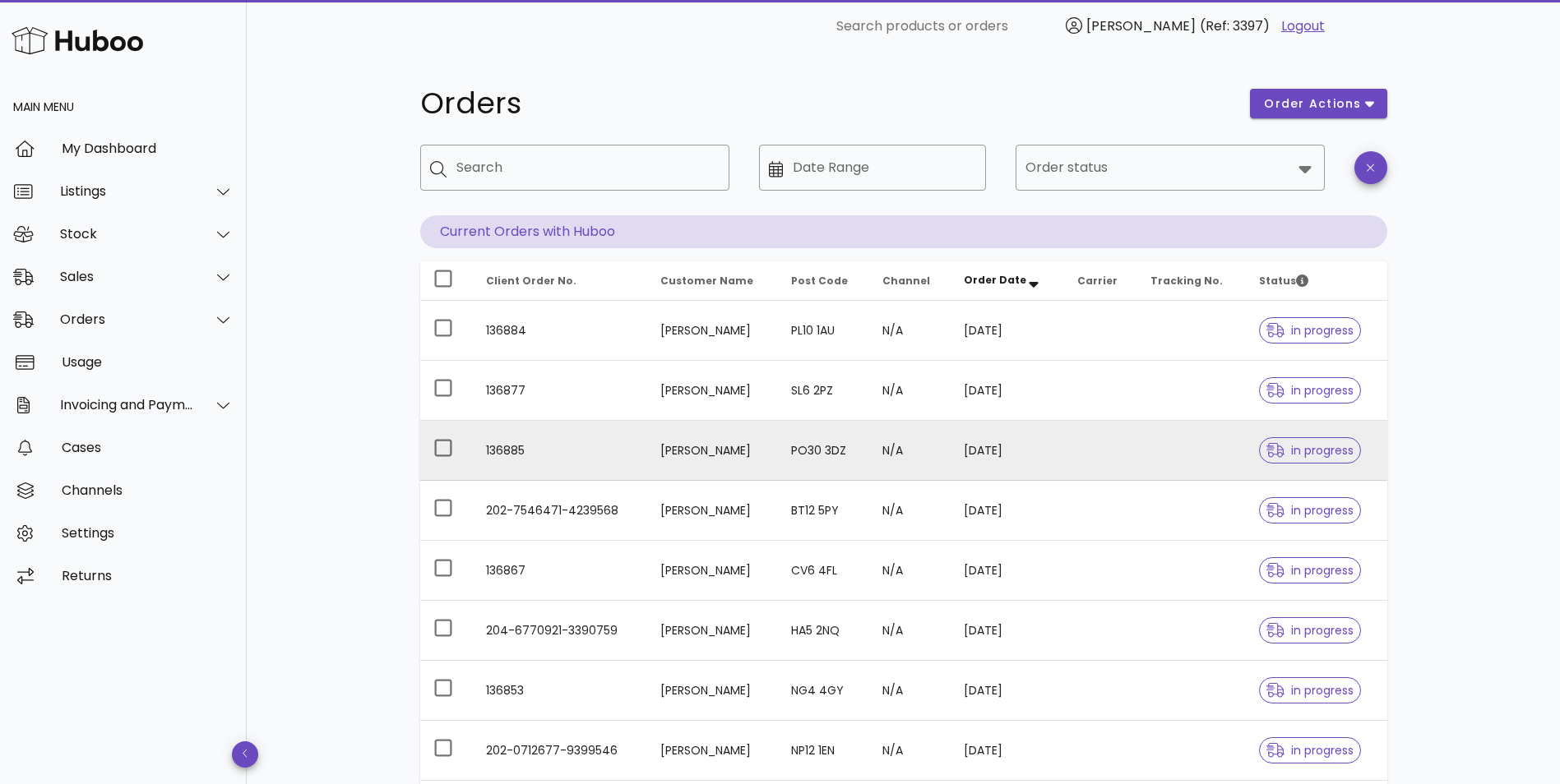
click at [598, 443] on td "136885" at bounding box center [559, 450] width 174 height 60
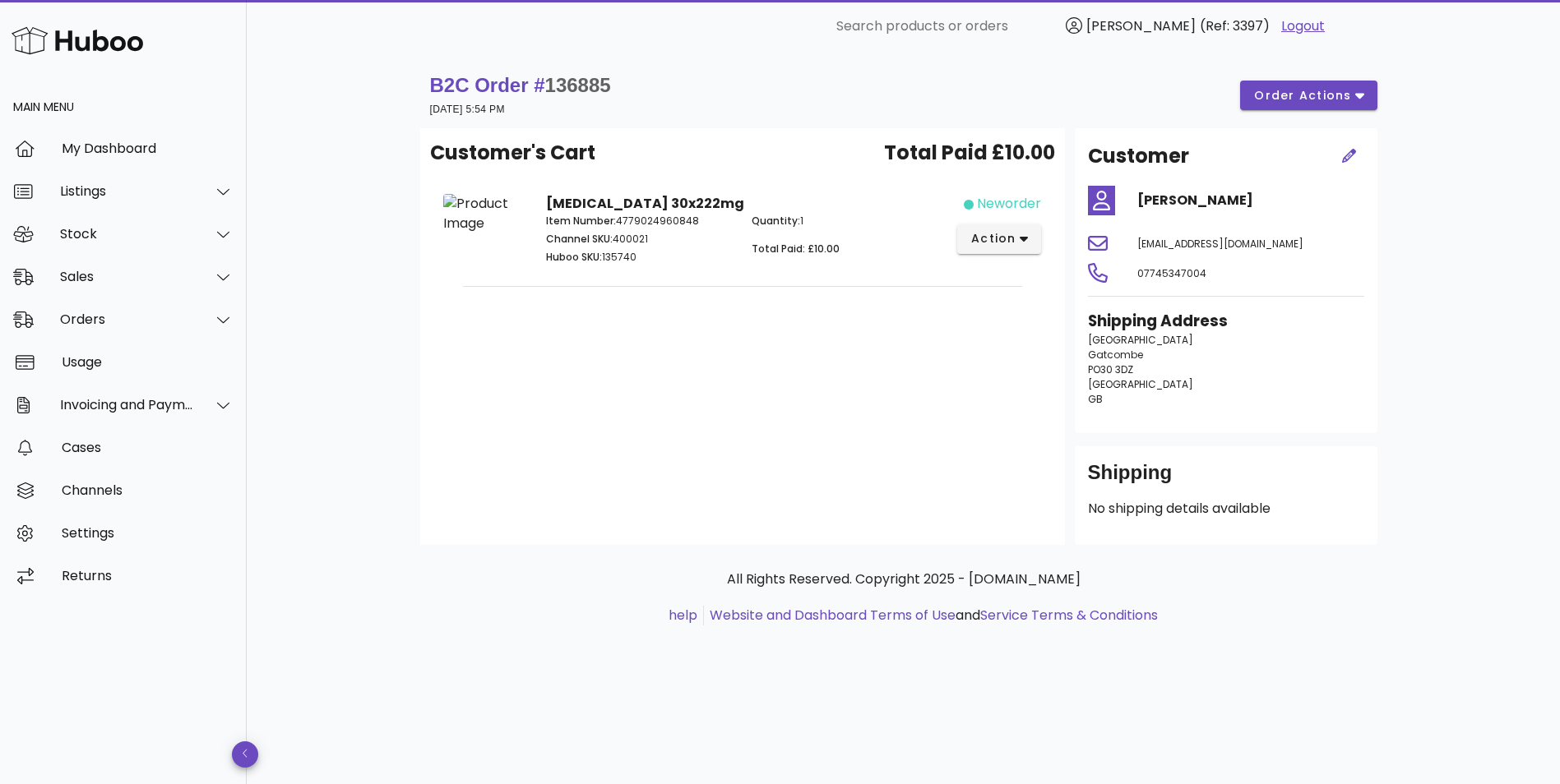
click at [578, 90] on span "136885" at bounding box center [578, 86] width 66 height 22
click at [579, 90] on span "136885" at bounding box center [578, 86] width 66 height 22
copy span "136885"
